Goal: Information Seeking & Learning: Understand process/instructions

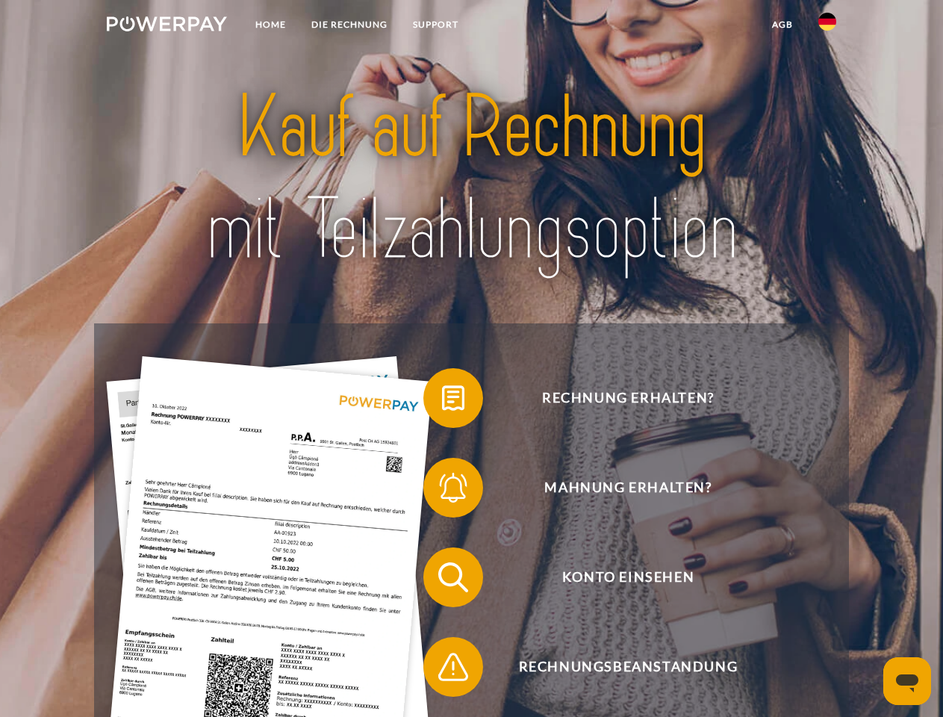
click at [166, 26] on img at bounding box center [167, 23] width 120 height 15
click at [827, 26] on img at bounding box center [827, 22] width 18 height 18
click at [781, 25] on link "agb" at bounding box center [782, 24] width 46 height 27
click at [442, 401] on span at bounding box center [430, 397] width 75 height 75
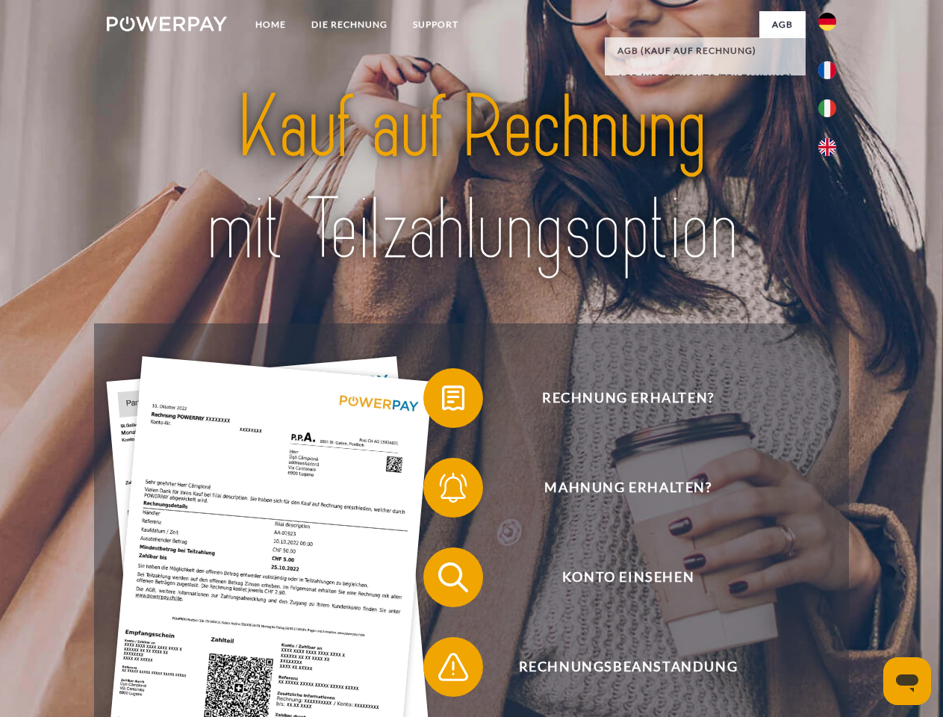
click at [442, 490] on span at bounding box center [430, 487] width 75 height 75
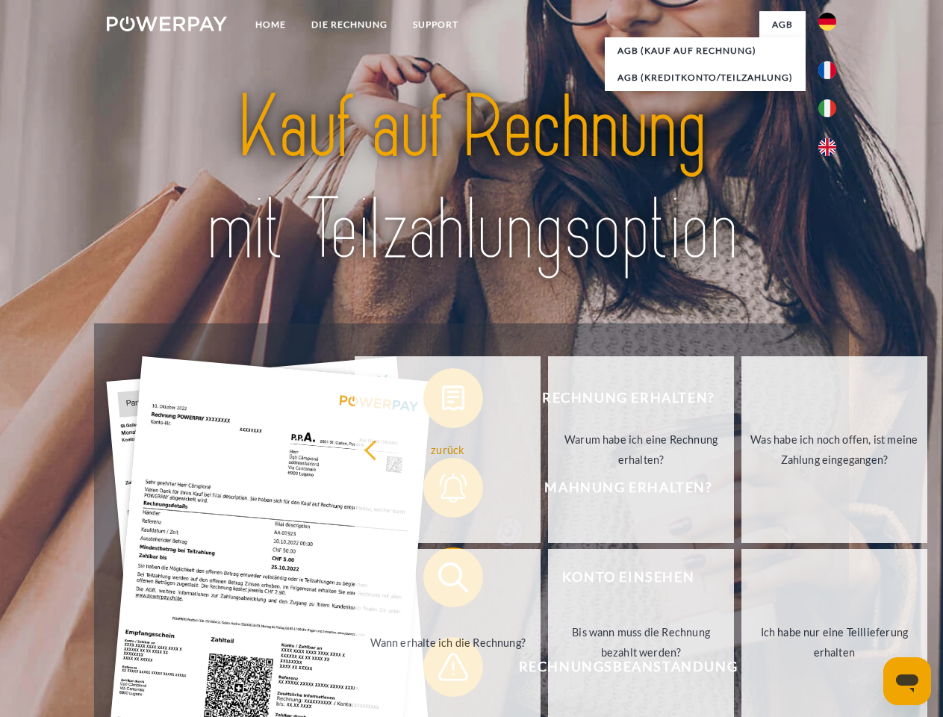
click at [548, 580] on link "Bis wann muss die Rechnung bezahlt werden?" at bounding box center [641, 642] width 186 height 187
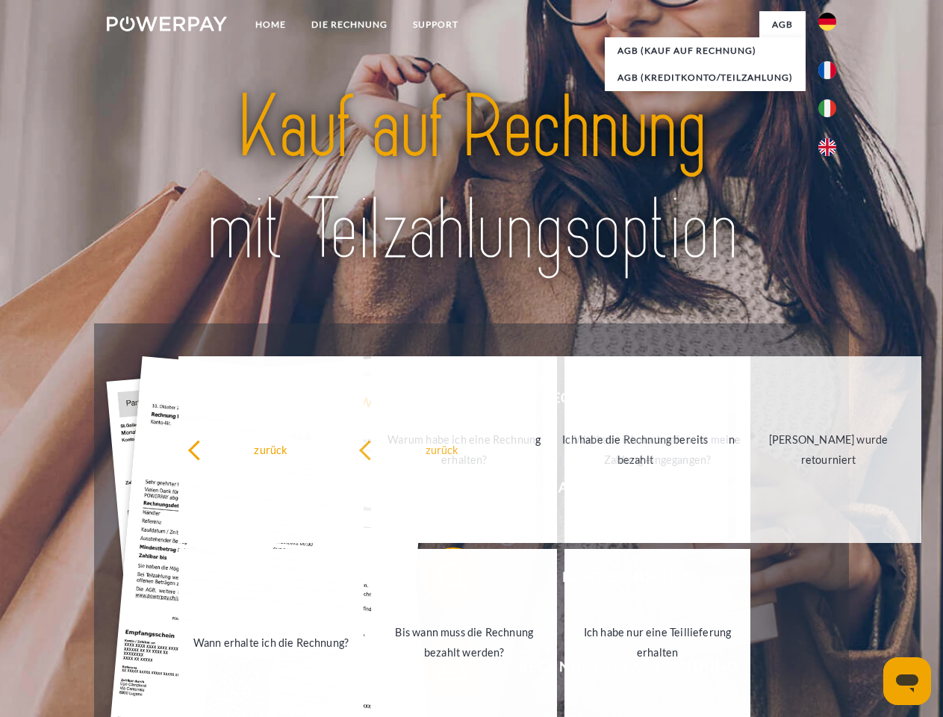
click at [442, 669] on span at bounding box center [430, 666] width 75 height 75
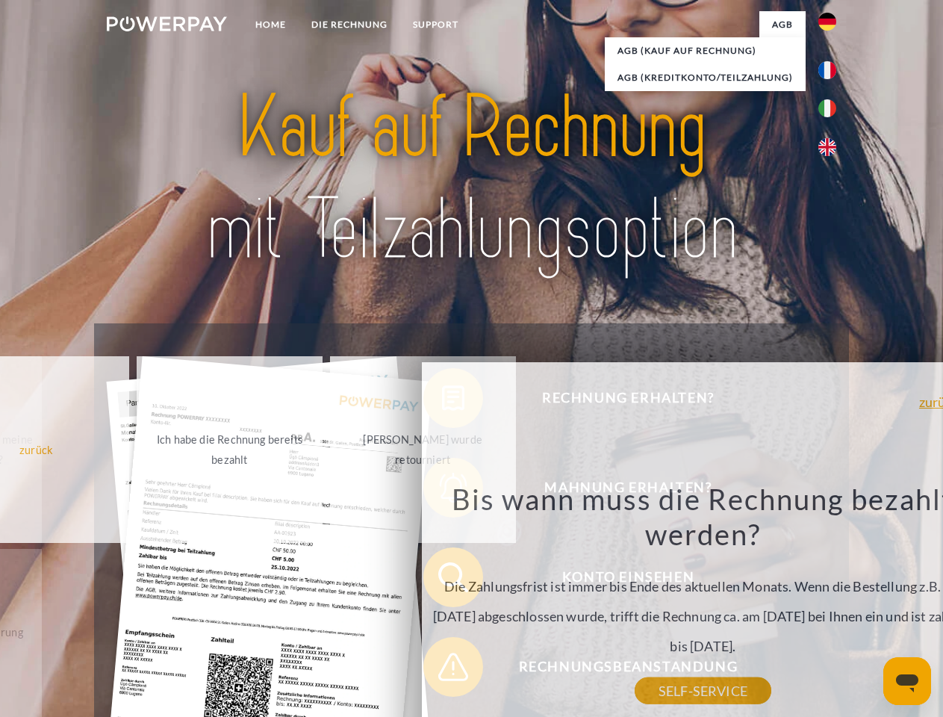
click at [907, 681] on icon "Messaging-Fenster öffnen" at bounding box center [907, 683] width 22 height 18
